Goal: Task Accomplishment & Management: Manage account settings

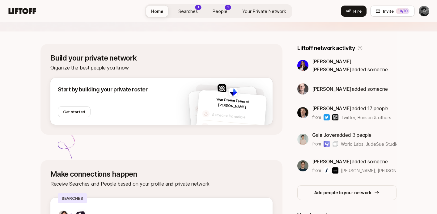
scroll to position [87, 0]
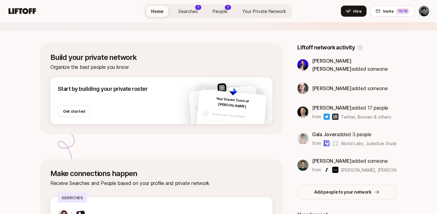
click at [223, 11] on span "People" at bounding box center [220, 11] width 15 height 6
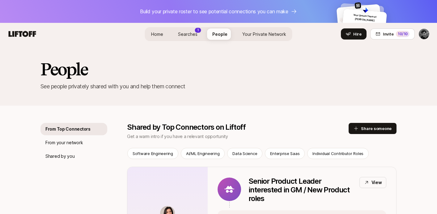
click at [197, 33] on span "Searches" at bounding box center [187, 34] width 19 height 6
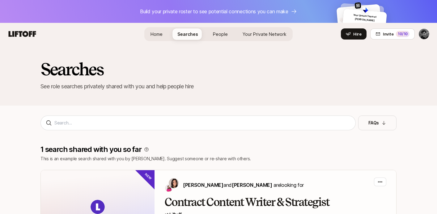
click at [159, 34] on span "Home" at bounding box center [157, 34] width 12 height 6
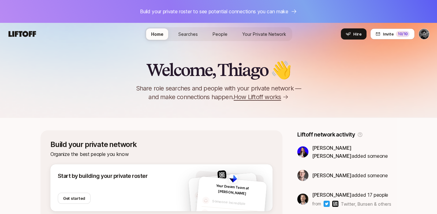
click at [179, 36] on span "Searches" at bounding box center [187, 34] width 19 height 6
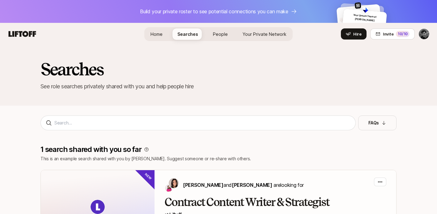
click at [354, 15] on span "Your Dream Team at Edelman" at bounding box center [365, 17] width 23 height 9
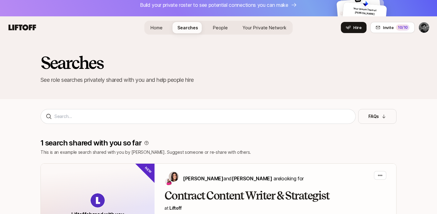
scroll to position [6, 0]
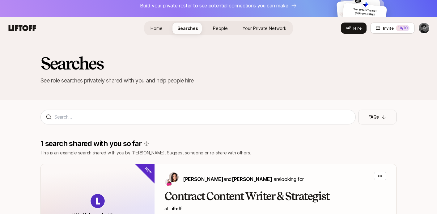
click at [423, 32] on html "Build your private roster to see potential connections you can make Your Dream …" at bounding box center [218, 101] width 437 height 214
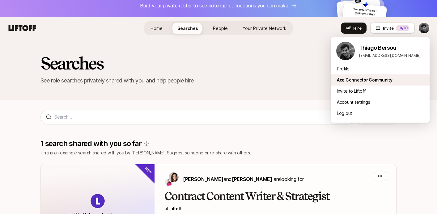
click at [368, 79] on div "Ace Connector Community" at bounding box center [380, 79] width 99 height 11
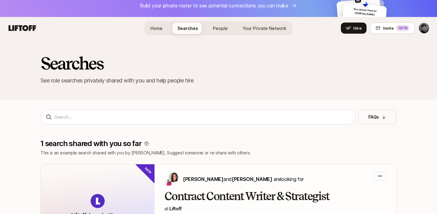
scroll to position [0, 0]
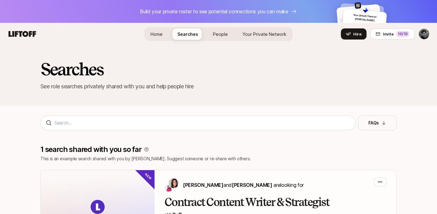
click at [426, 37] on html "Build your private roster to see potential connections you can make Your Dream …" at bounding box center [218, 107] width 437 height 214
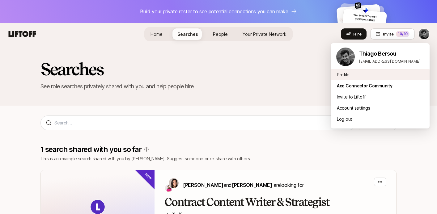
click at [347, 75] on div "Profile" at bounding box center [380, 74] width 99 height 11
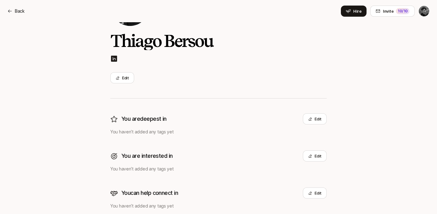
scroll to position [75, 0]
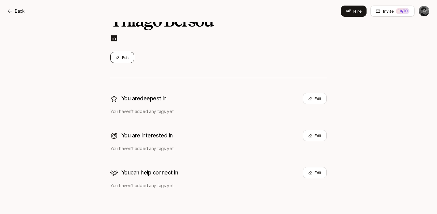
click at [121, 59] on button "Edit" at bounding box center [122, 57] width 24 height 11
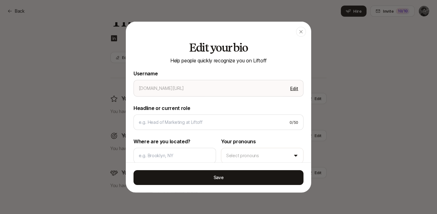
type textarea "x"
type input "thiago-bersou"
type textarea "x"
click at [302, 32] on icon "button" at bounding box center [301, 31] width 5 height 5
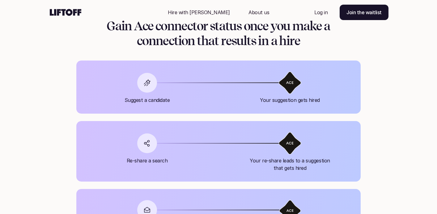
scroll to position [527, 0]
